Goal: Information Seeking & Learning: Learn about a topic

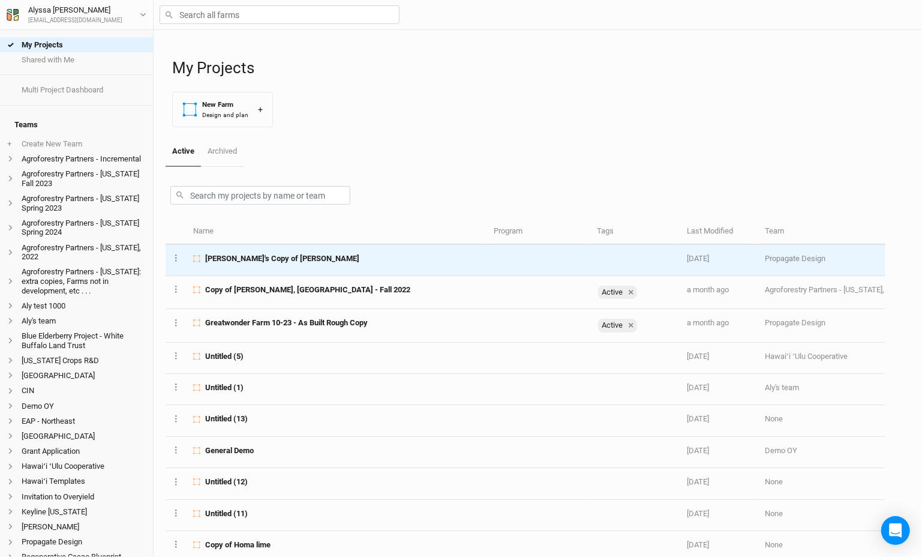
click at [239, 263] on td "[PERSON_NAME]'s Copy of [PERSON_NAME]" at bounding box center [337, 260] width 300 height 31
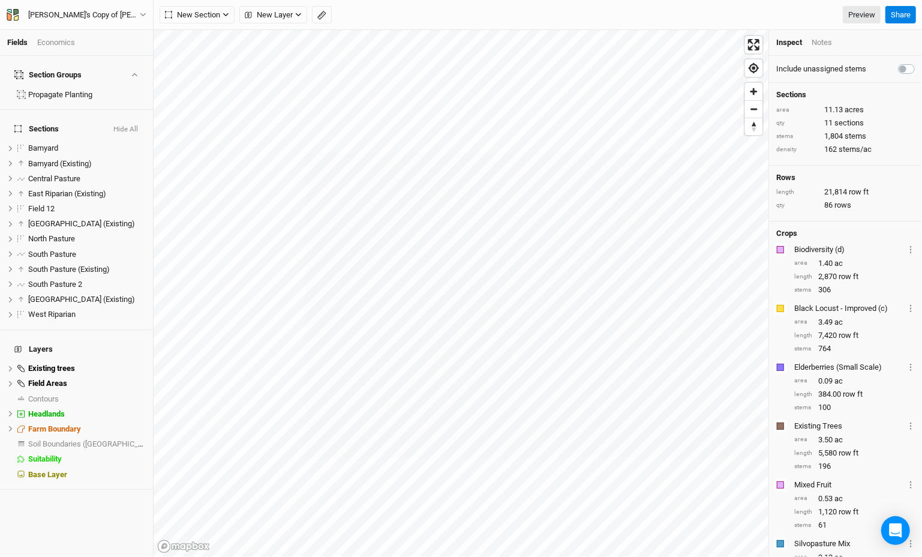
click at [76, 43] on li "Economics" at bounding box center [60, 42] width 47 height 11
click at [60, 40] on div "Economics" at bounding box center [56, 42] width 38 height 11
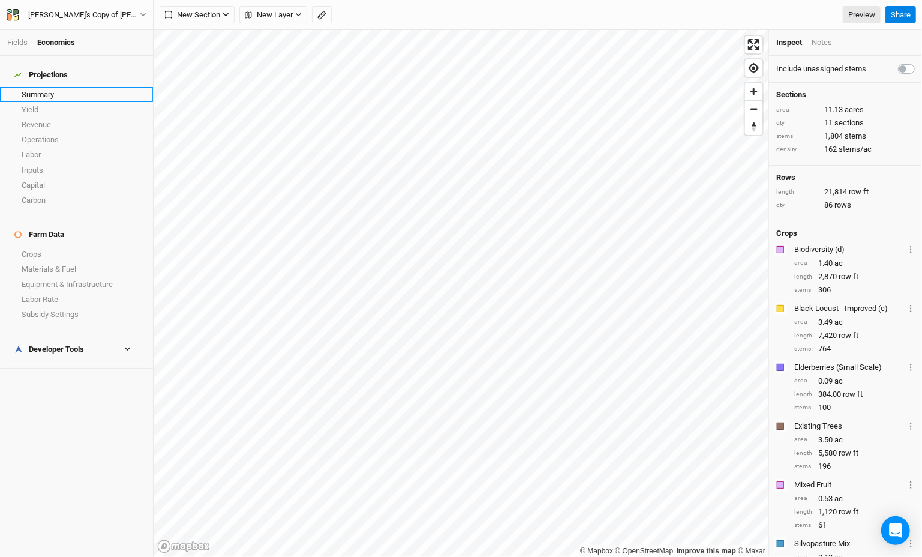
click at [56, 87] on link "Summary" at bounding box center [76, 94] width 153 height 15
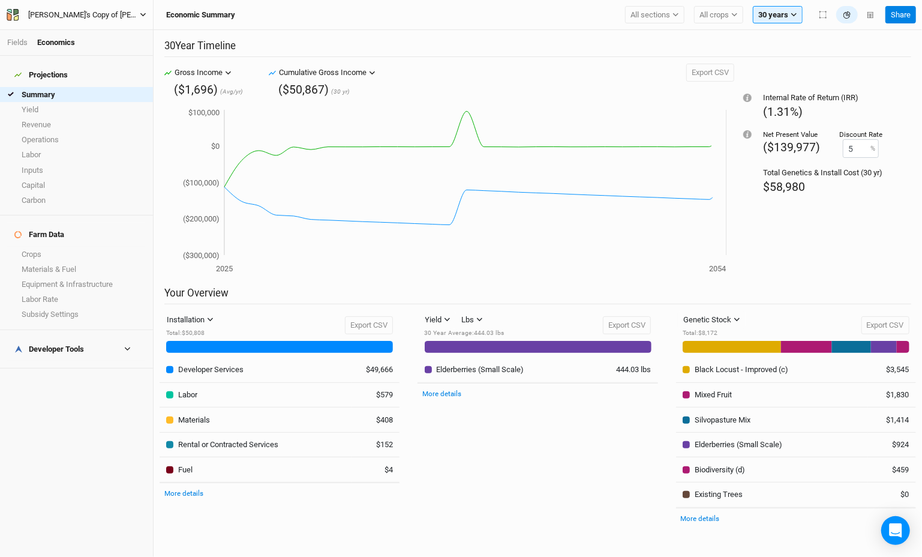
click at [109, 10] on div "[PERSON_NAME]'s Copy of [PERSON_NAME]" at bounding box center [84, 15] width 112 height 12
click at [120, 92] on button "Metric" at bounding box center [116, 95] width 32 height 18
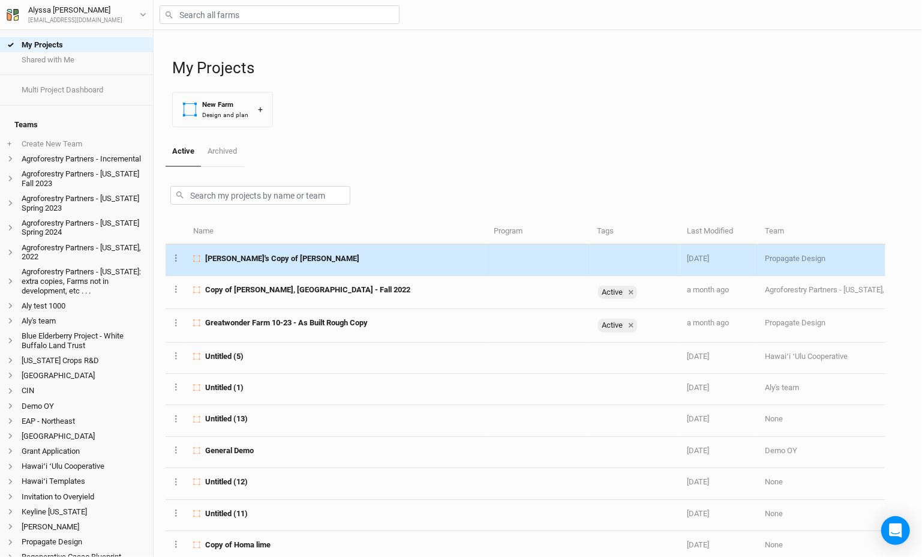
click at [248, 260] on span "[PERSON_NAME]'s Copy of [PERSON_NAME]" at bounding box center [282, 258] width 154 height 11
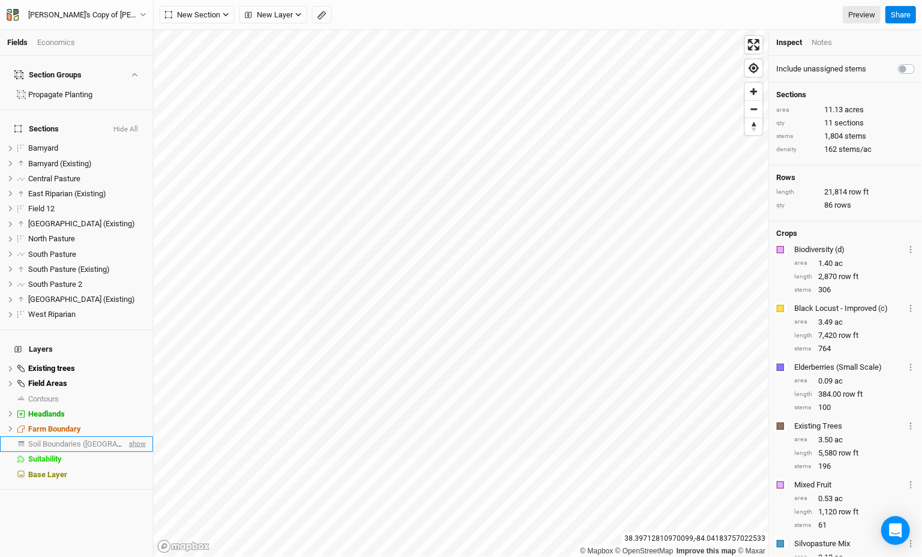
click at [131, 436] on span "show" at bounding box center [136, 443] width 19 height 15
click at [922, 188] on html "Fields Economics Section Groups Propagate Planting Sections Hide All Barnyard h…" at bounding box center [461, 278] width 922 height 557
click at [90, 439] on span "Soil Boundaries ([GEOGRAPHIC_DATA])" at bounding box center [96, 443] width 137 height 9
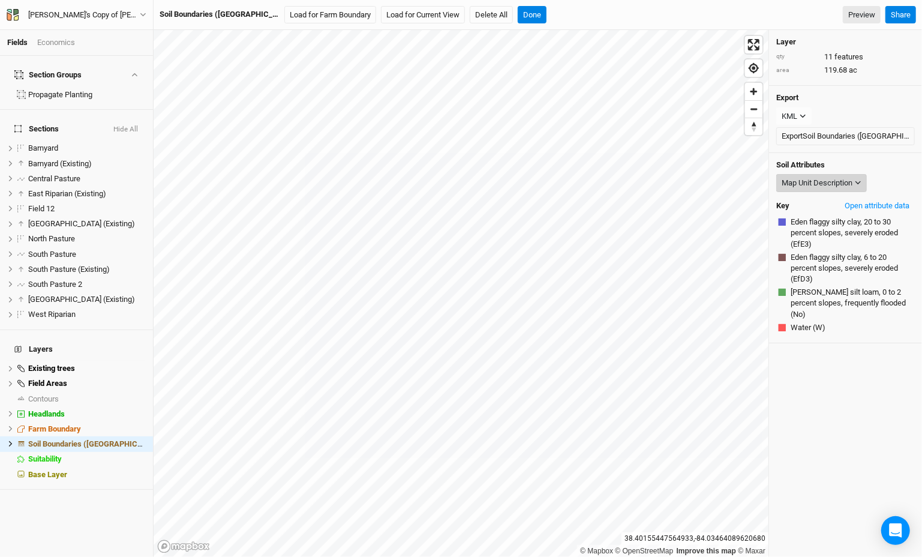
click at [814, 185] on div "Map Unit Description" at bounding box center [817, 183] width 71 height 12
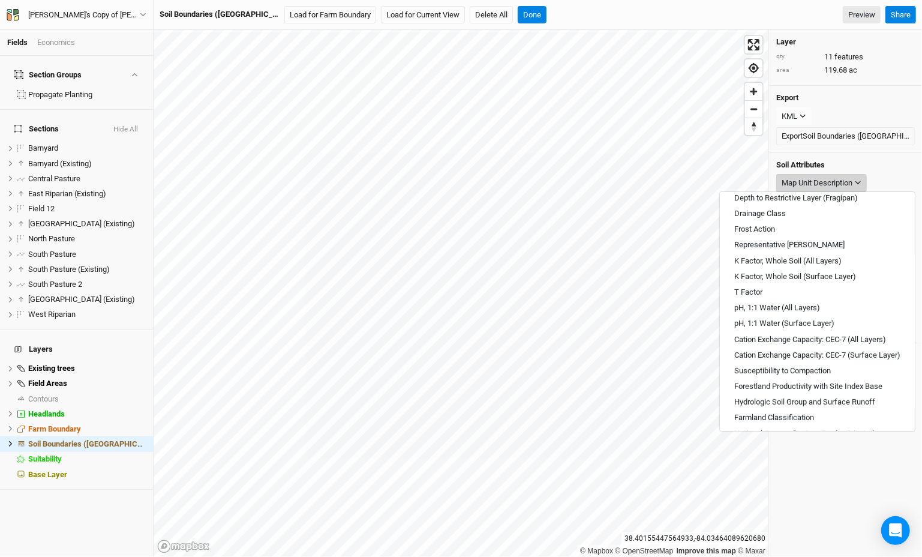
scroll to position [250, 0]
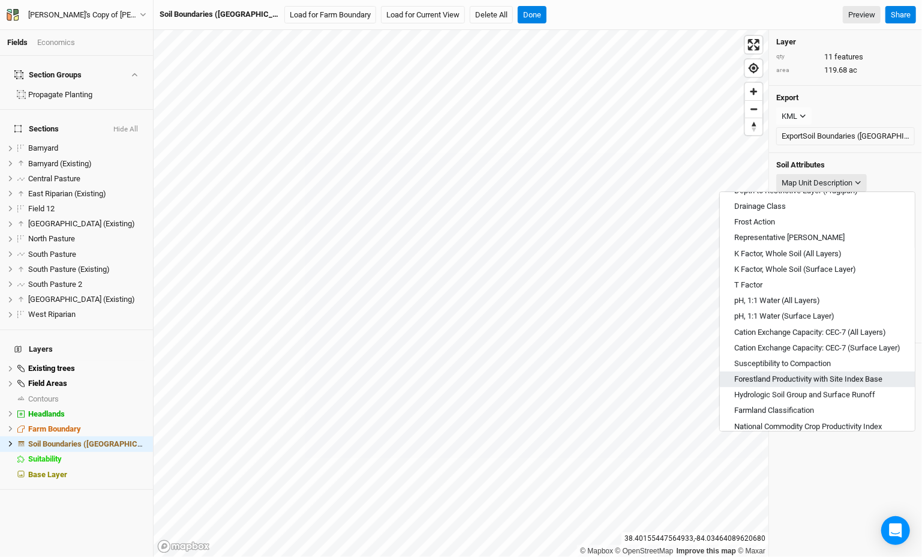
click at [803, 381] on span "Forestland Productivity with Site Index Base" at bounding box center [808, 379] width 148 height 11
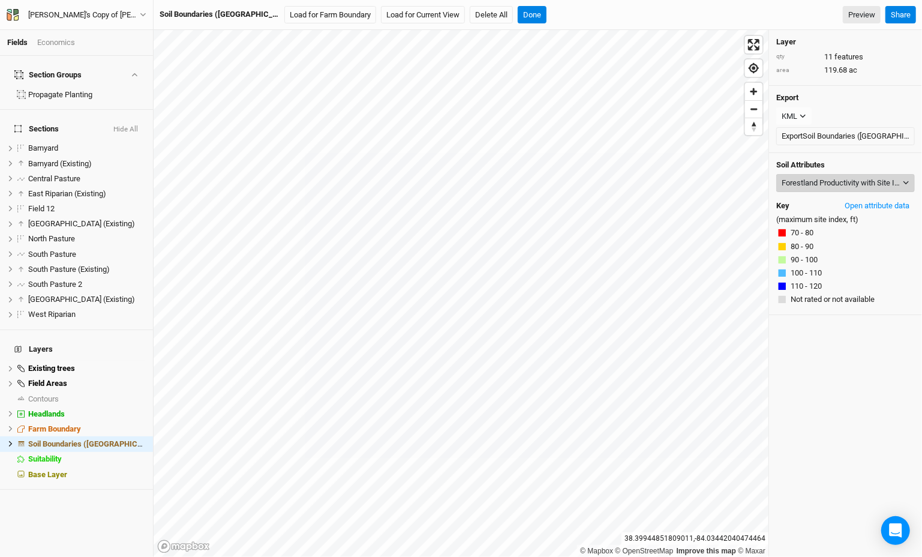
click at [903, 181] on icon "button" at bounding box center [906, 182] width 7 height 7
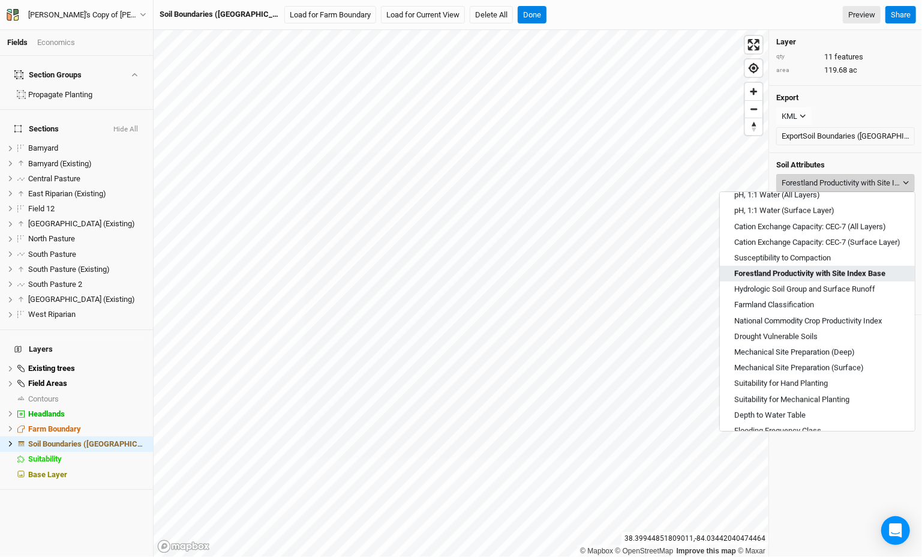
scroll to position [430, 0]
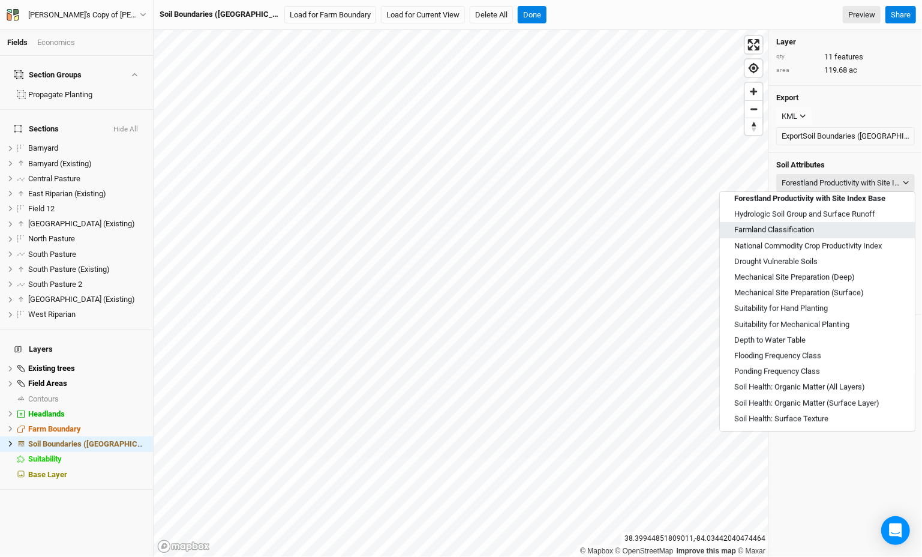
click at [864, 227] on button "Farmland Classification" at bounding box center [817, 230] width 195 height 16
